Goal: Transaction & Acquisition: Book appointment/travel/reservation

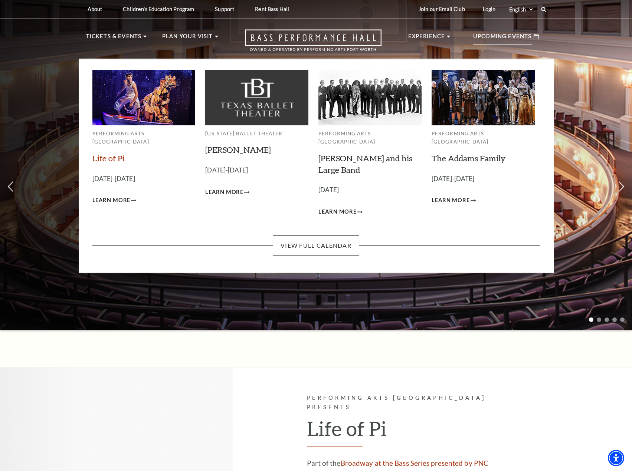
click at [99, 153] on link "Life of Pi" at bounding box center [108, 158] width 32 height 10
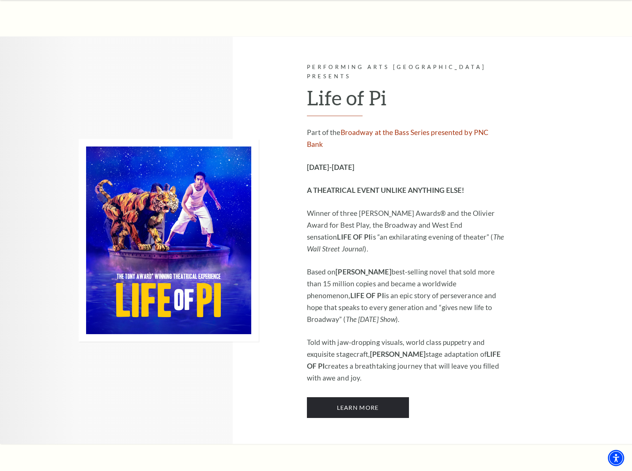
scroll to position [334, 0]
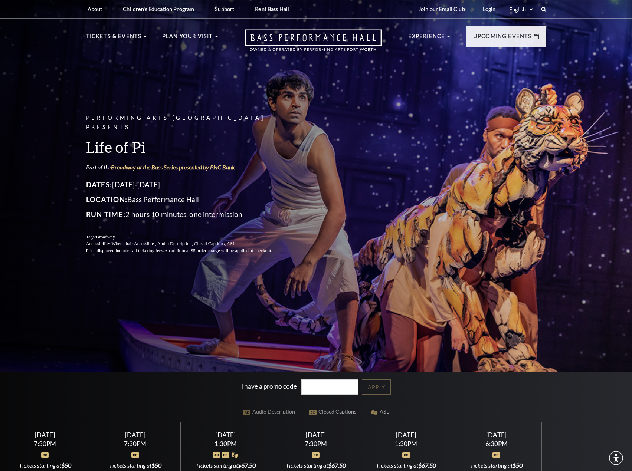
scroll to position [148, 0]
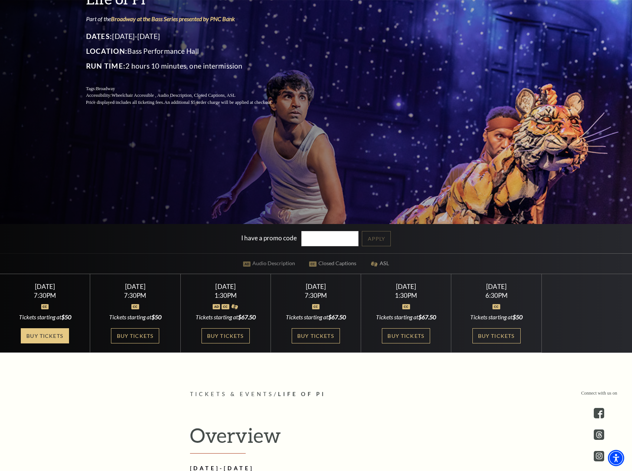
click at [47, 339] on link "Buy Tickets" at bounding box center [45, 335] width 48 height 15
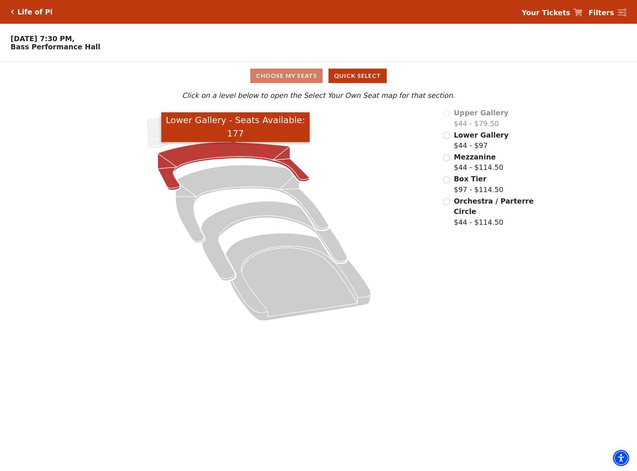
click at [244, 158] on icon "Lower Gallery - Seats Available: 177" at bounding box center [234, 166] width 152 height 48
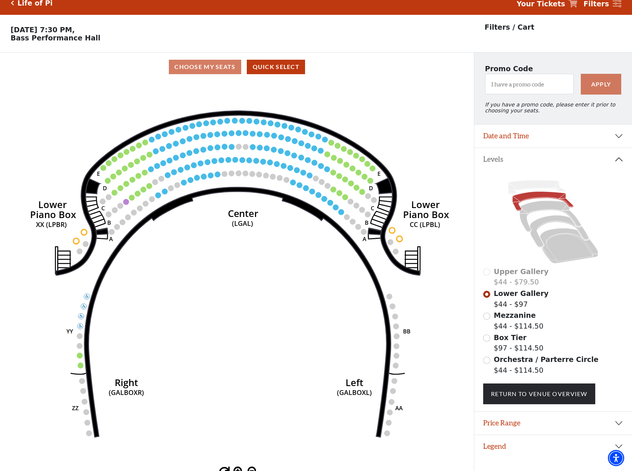
scroll to position [18, 0]
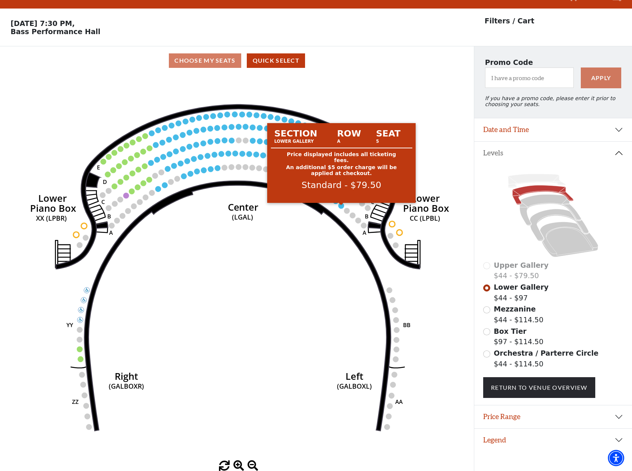
click at [342, 205] on circle at bounding box center [341, 206] width 6 height 6
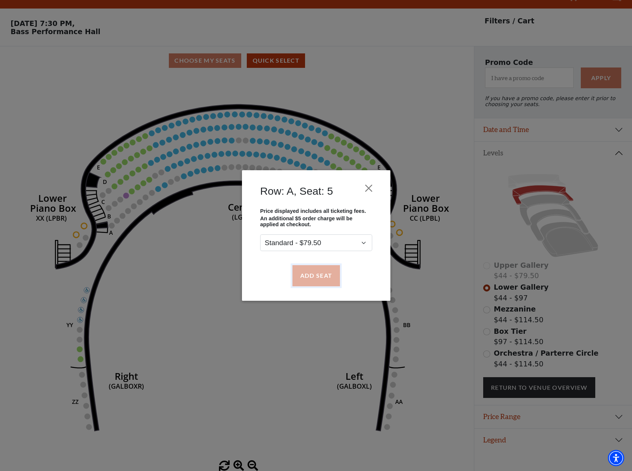
click at [322, 274] on button "Add Seat" at bounding box center [315, 275] width 47 height 21
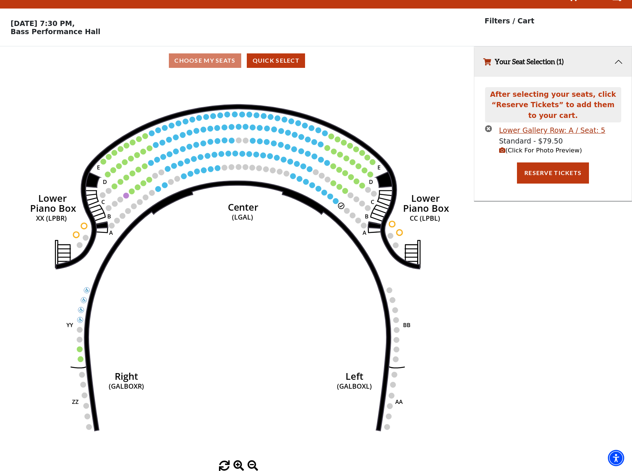
scroll to position [0, 0]
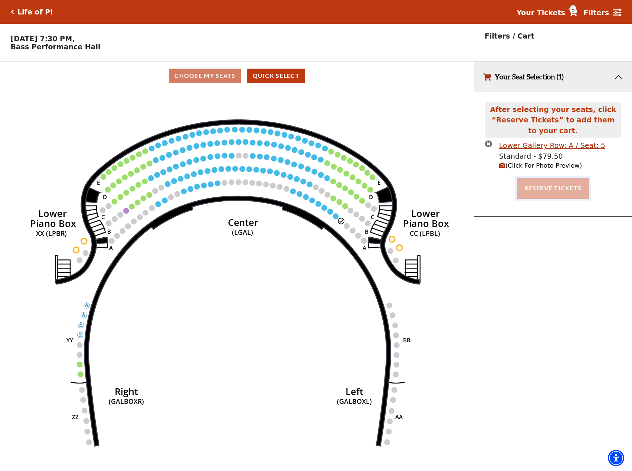
click at [533, 193] on button "Reserve Tickets" at bounding box center [553, 188] width 72 height 21
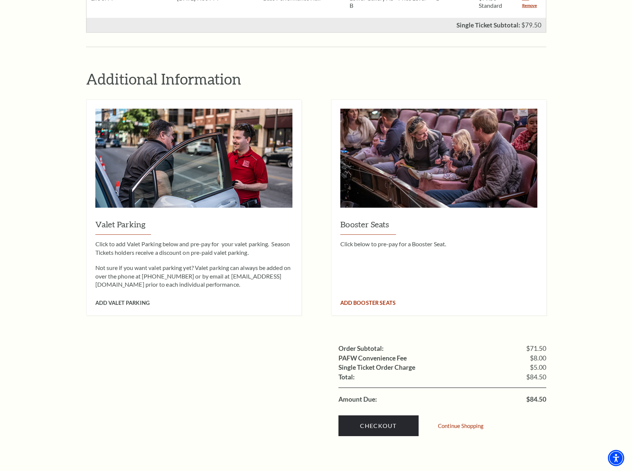
scroll to position [148, 0]
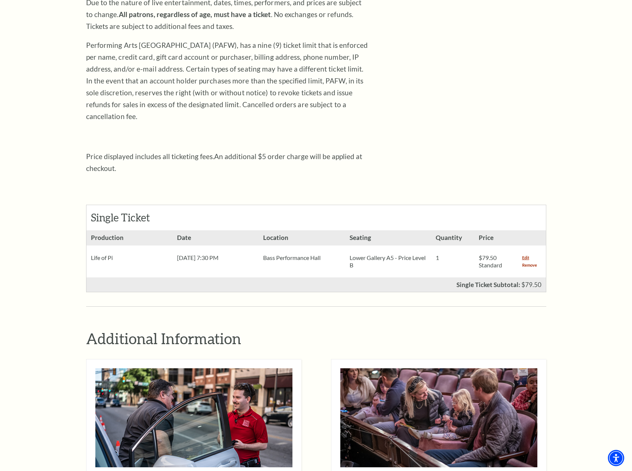
click at [523, 262] on link "Remove" at bounding box center [529, 265] width 15 height 7
